Goal: Task Accomplishment & Management: Complete application form

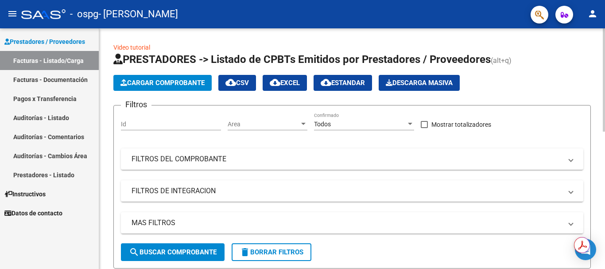
click at [170, 89] on button "Cargar Comprobante" at bounding box center [162, 83] width 98 height 16
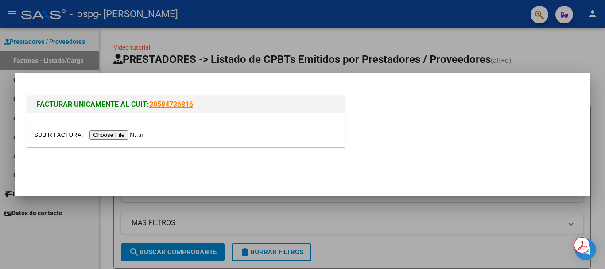
click at [120, 130] on div at bounding box center [186, 135] width 304 height 10
click at [120, 135] on input "file" at bounding box center [90, 134] width 112 height 9
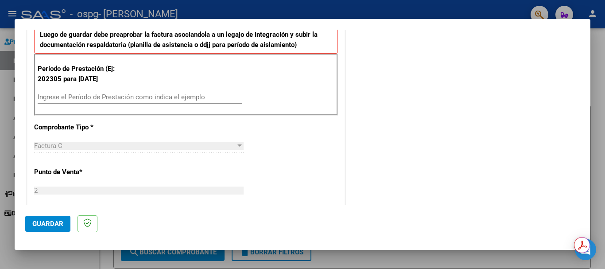
scroll to position [236, 0]
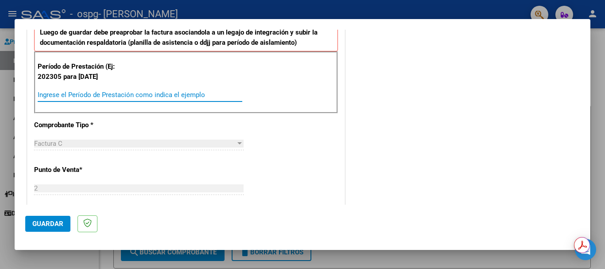
click at [63, 96] on input "Ingrese el Período de Prestación como indica el ejemplo" at bounding box center [140, 95] width 205 height 8
type input "202507"
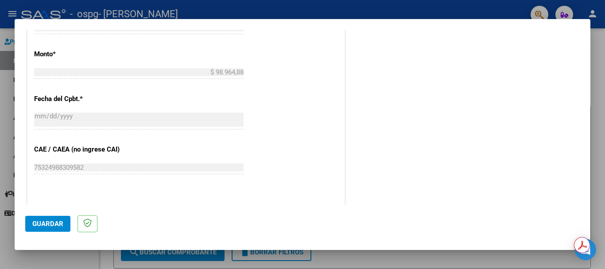
scroll to position [486, 0]
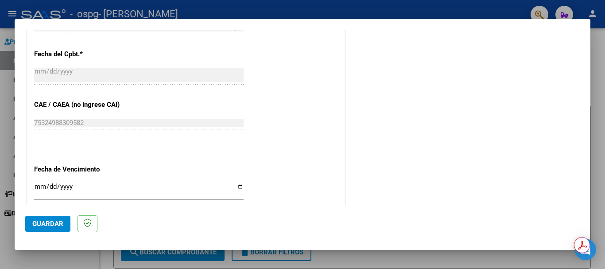
click at [42, 217] on button "Guardar" at bounding box center [47, 224] width 45 height 16
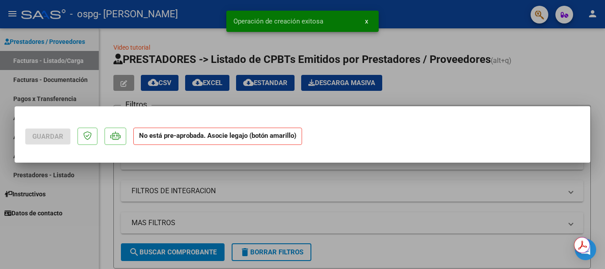
scroll to position [0, 0]
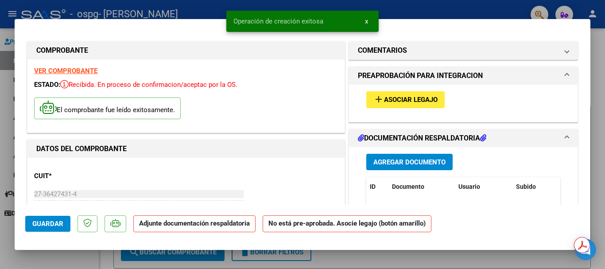
click at [385, 104] on button "add Asociar Legajo" at bounding box center [405, 99] width 78 height 16
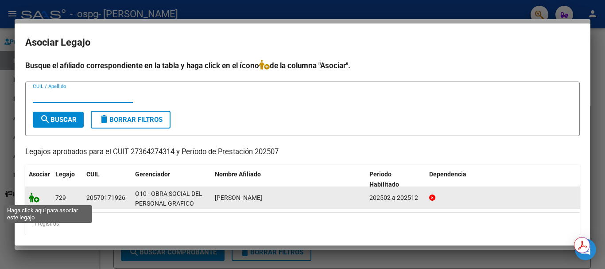
click at [34, 197] on icon at bounding box center [34, 198] width 11 height 10
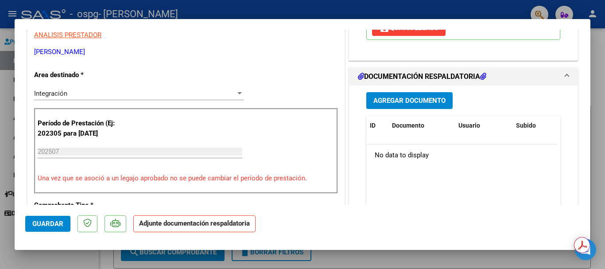
scroll to position [192, 0]
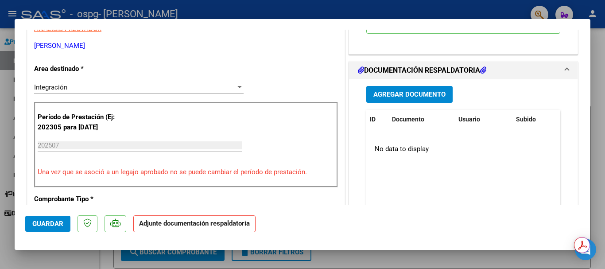
click at [385, 94] on span "Agregar Documento" at bounding box center [409, 95] width 72 height 8
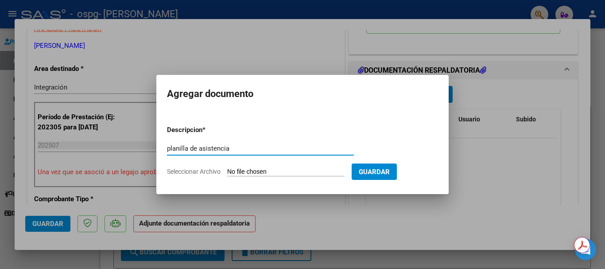
type input "planilla de asistencia"
click at [278, 170] on input "Seleccionar Archivo" at bounding box center [285, 172] width 117 height 8
type input "C:\fakepath\planilla julio.pdf"
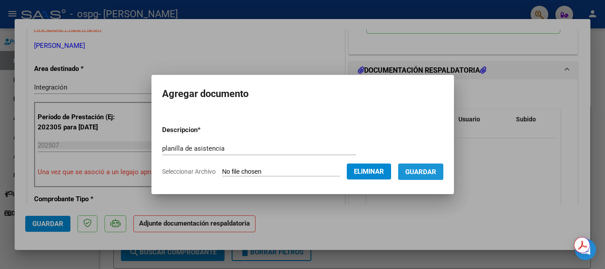
click at [436, 168] on span "Guardar" at bounding box center [420, 172] width 31 height 8
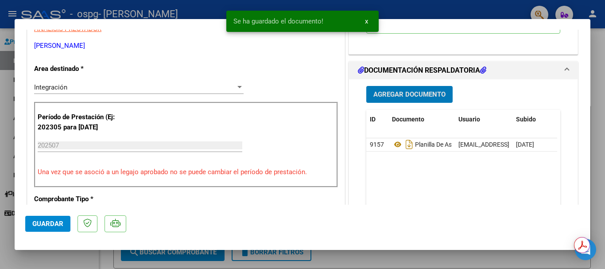
click at [55, 225] on span "Guardar" at bounding box center [47, 224] width 31 height 8
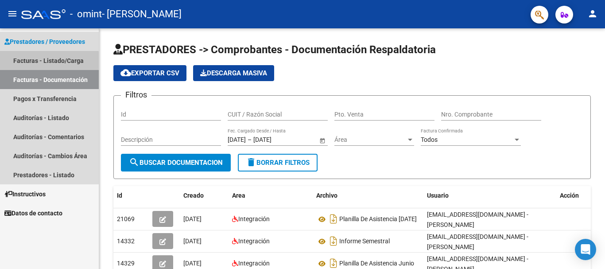
click at [48, 68] on link "Facturas - Listado/Carga" at bounding box center [49, 60] width 99 height 19
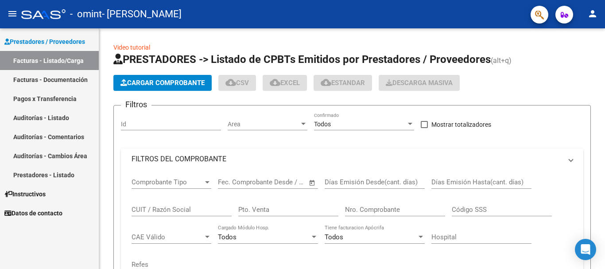
click at [48, 62] on link "Facturas - Listado/Carga" at bounding box center [49, 60] width 99 height 19
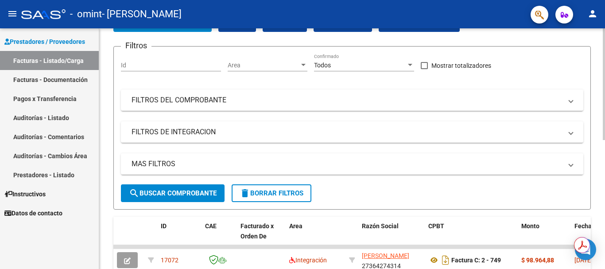
scroll to position [116, 0]
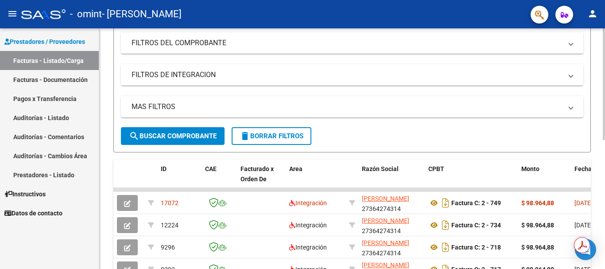
click at [604, 142] on div at bounding box center [604, 140] width 2 height 112
